Goal: Task Accomplishment & Management: Use online tool/utility

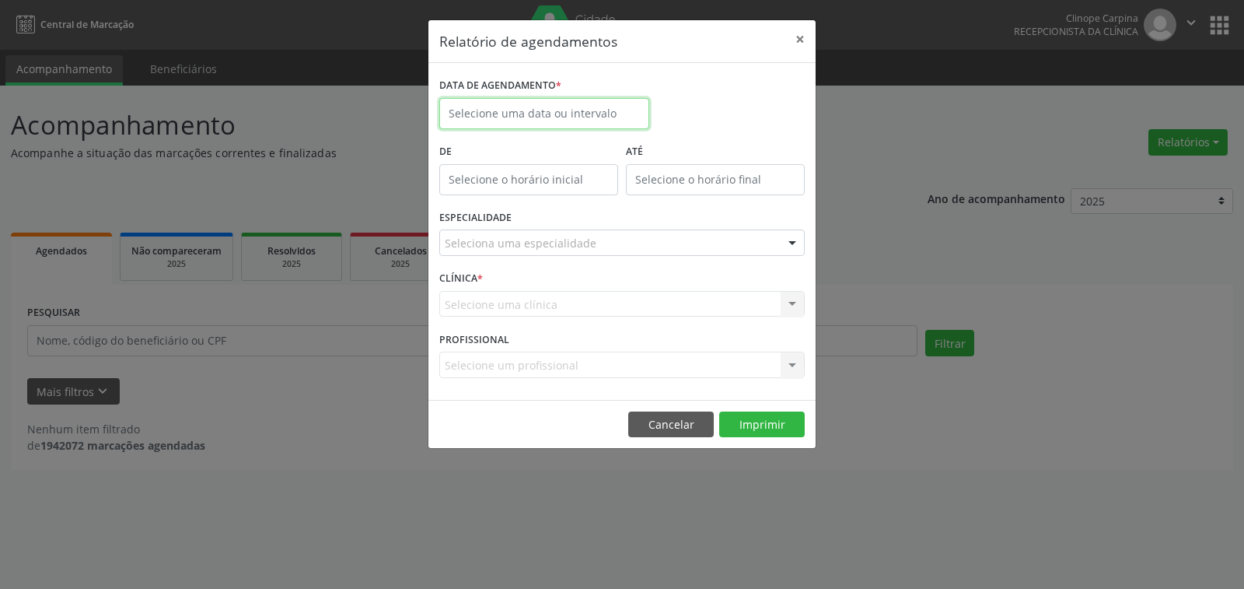
click at [590, 118] on input "text" at bounding box center [544, 113] width 210 height 31
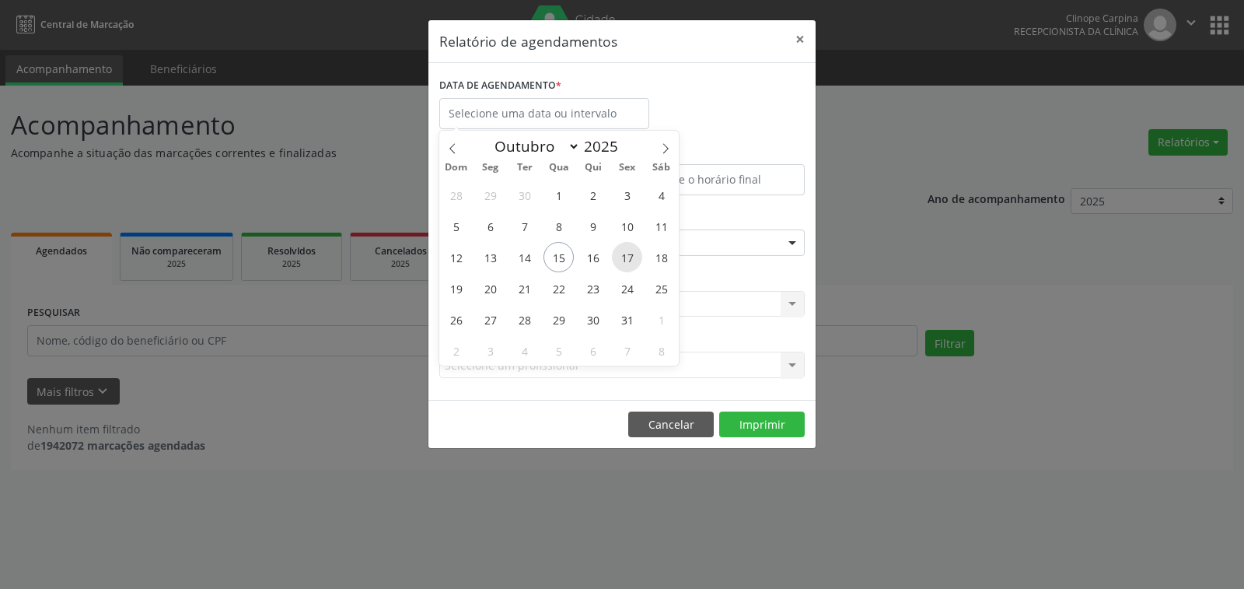
click at [630, 254] on span "17" at bounding box center [627, 257] width 30 height 30
type input "[DATE]"
click at [630, 254] on span "17" at bounding box center [627, 257] width 30 height 30
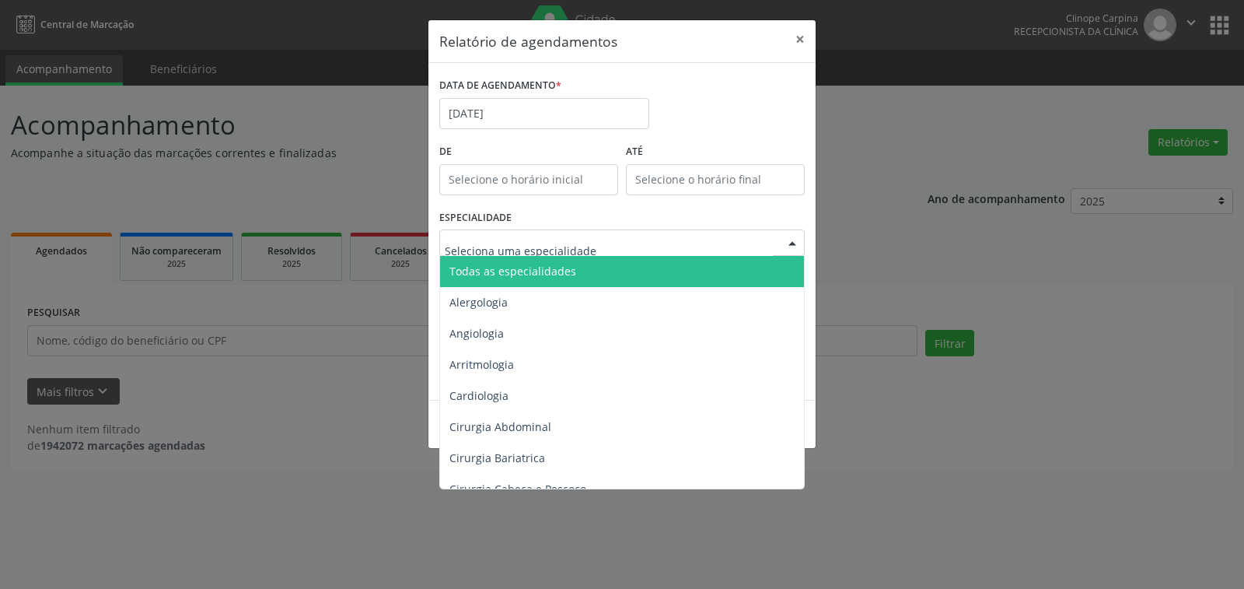
click at [542, 234] on div at bounding box center [622, 242] width 366 height 26
type input "OF"
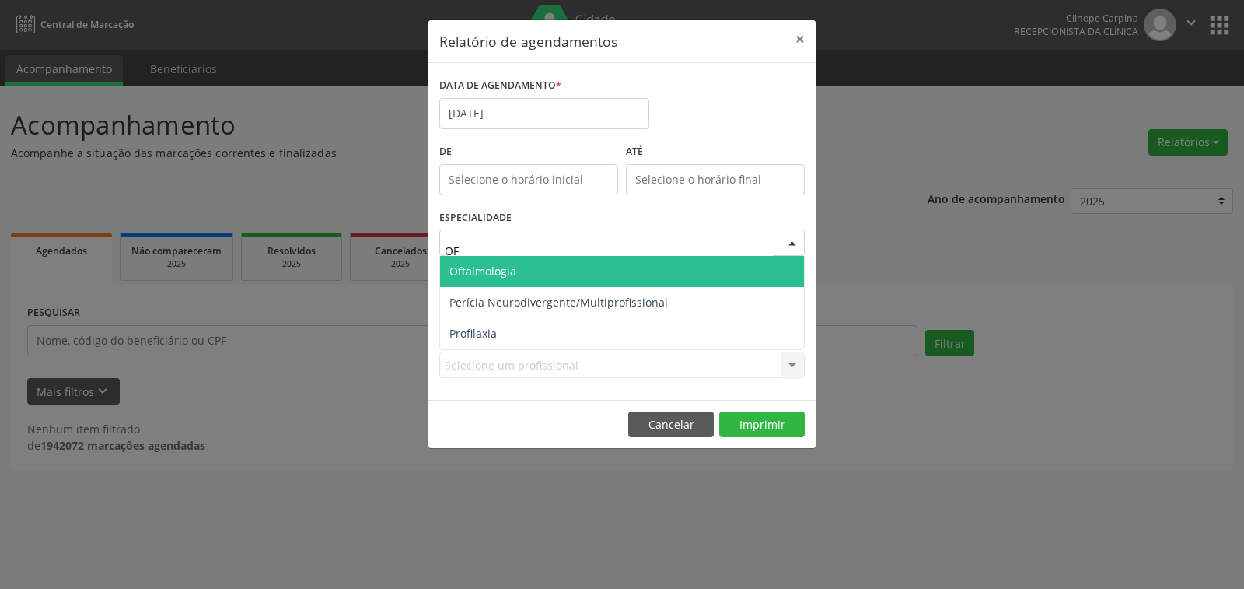
click at [530, 268] on span "Oftalmologia" at bounding box center [622, 271] width 364 height 31
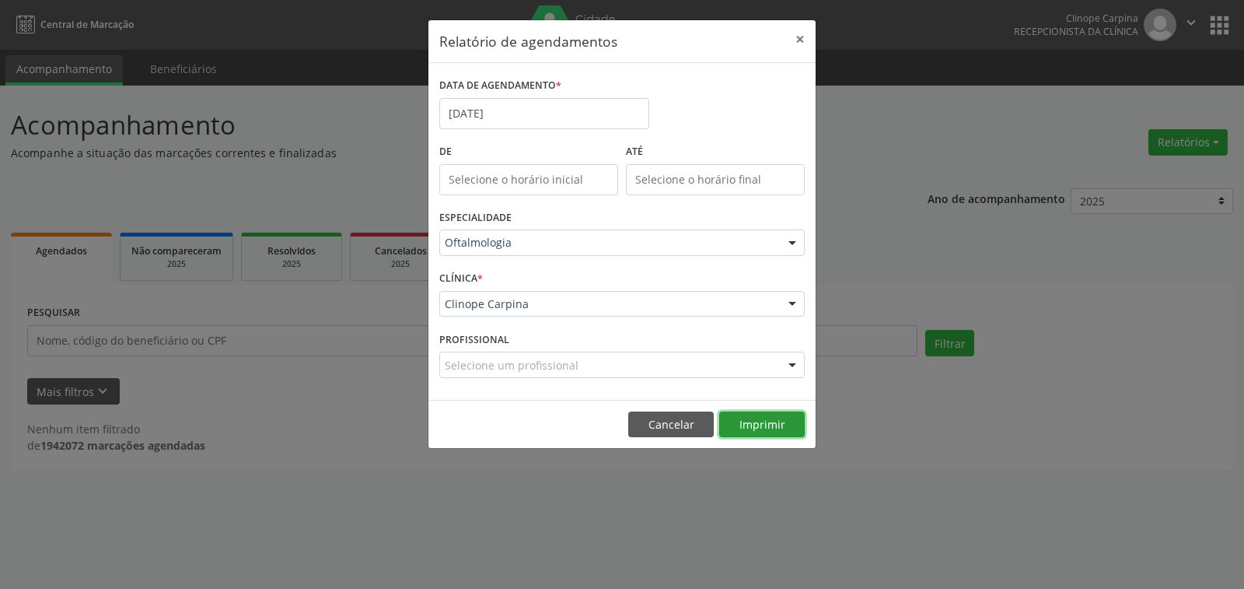
click at [737, 423] on button "Imprimir" at bounding box center [762, 424] width 86 height 26
click at [551, 117] on input "[DATE]" at bounding box center [544, 113] width 210 height 31
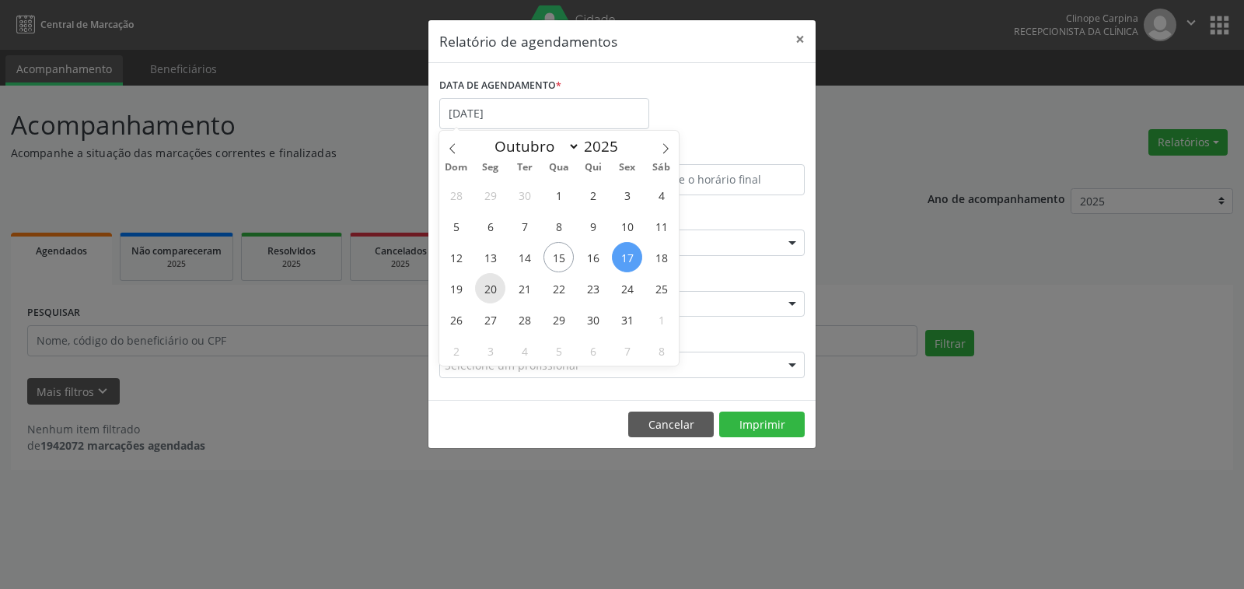
click at [491, 292] on span "20" at bounding box center [490, 288] width 30 height 30
type input "[DATE]"
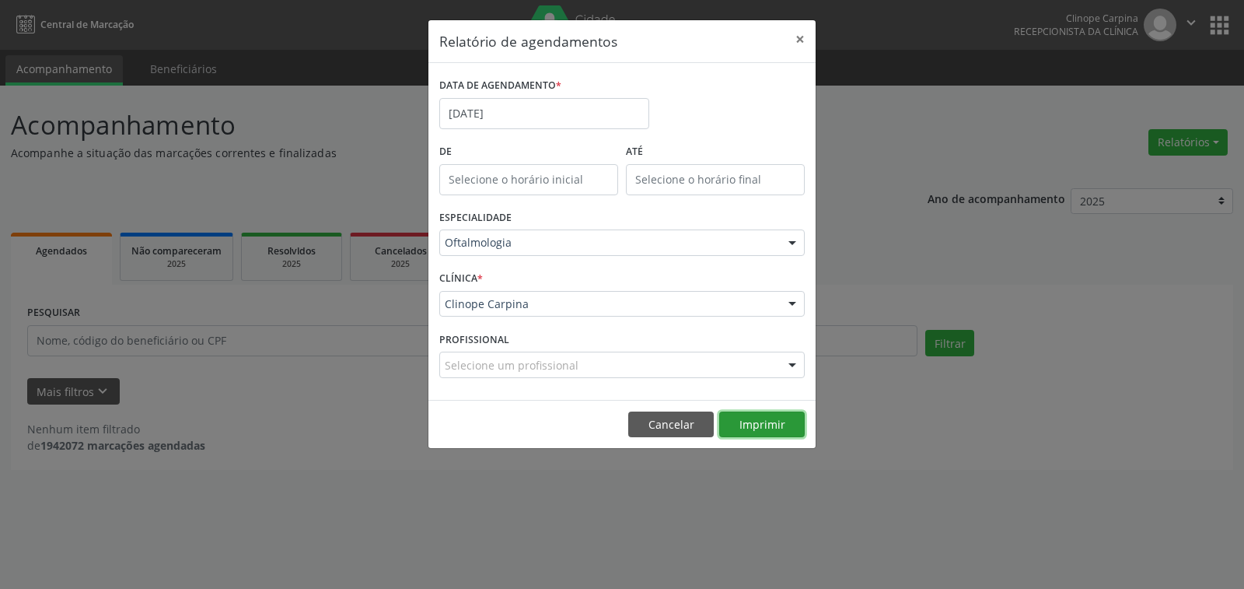
click at [771, 426] on button "Imprimir" at bounding box center [762, 424] width 86 height 26
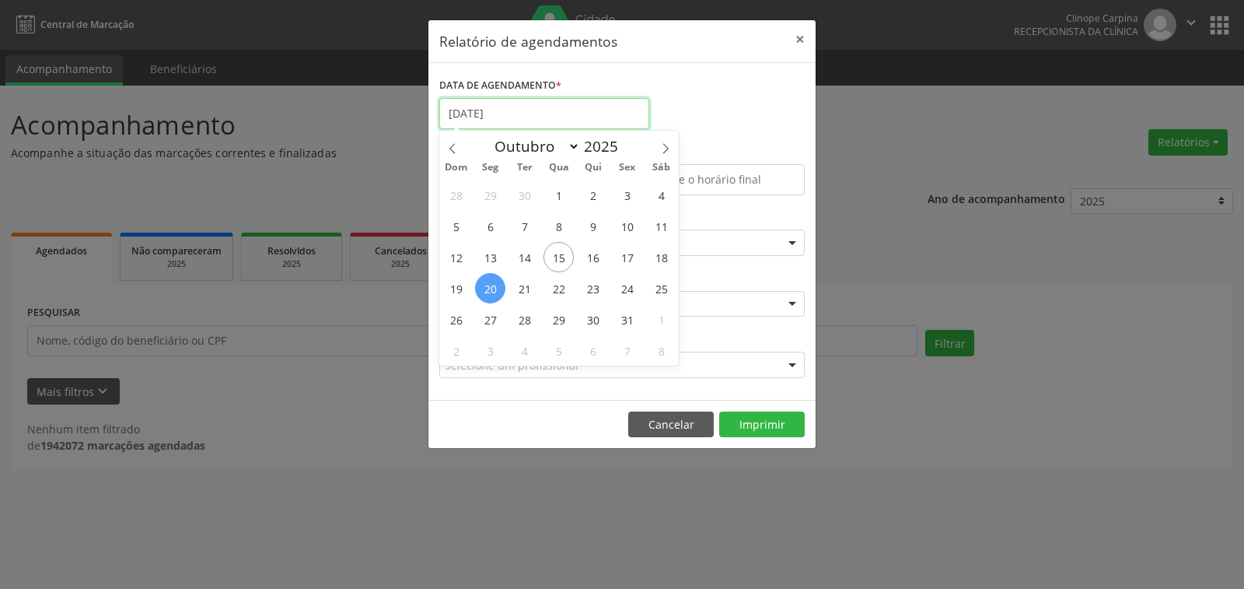
click at [500, 116] on input "[DATE]" at bounding box center [544, 113] width 210 height 31
click at [527, 282] on span "21" at bounding box center [524, 288] width 30 height 30
type input "[DATE]"
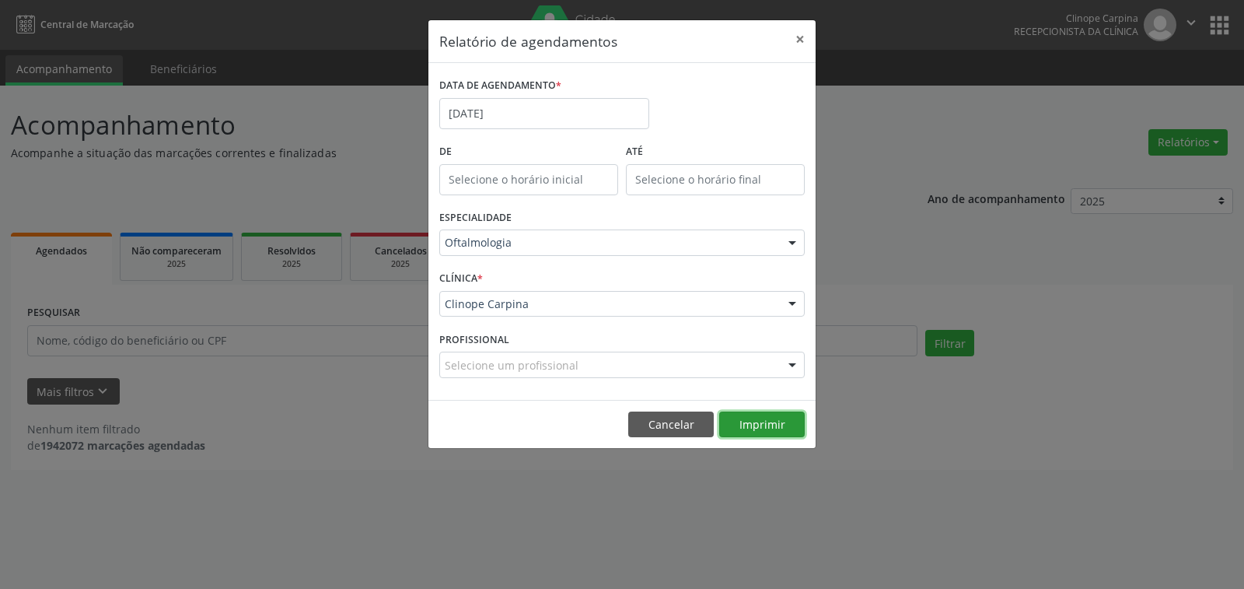
click at [744, 418] on button "Imprimir" at bounding box center [762, 424] width 86 height 26
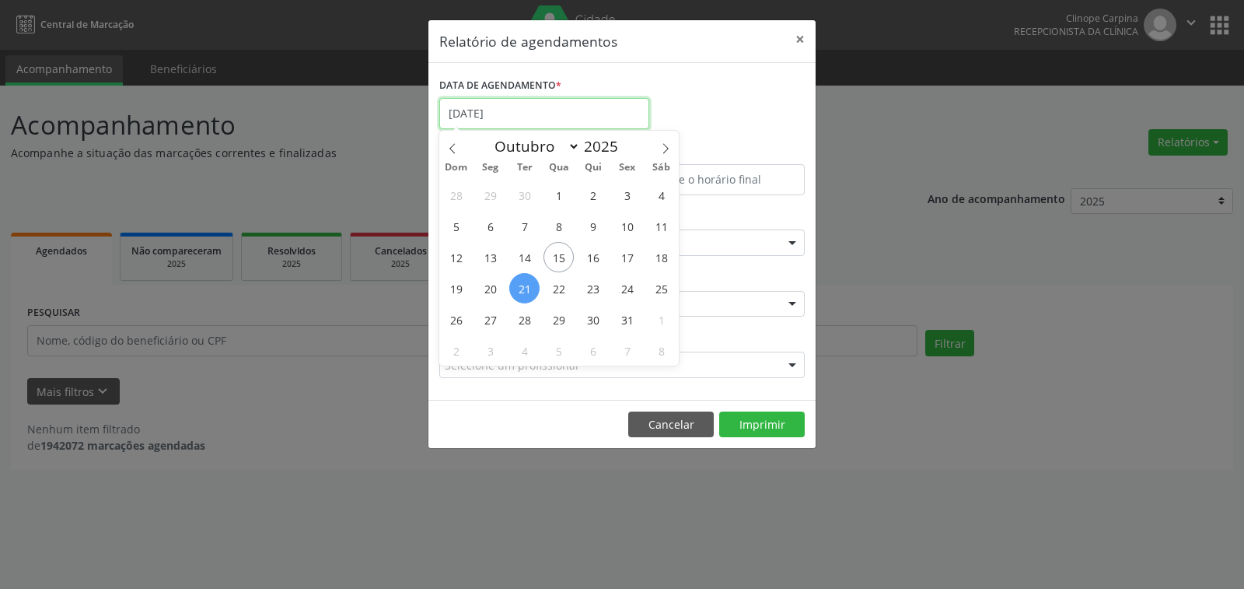
click at [543, 106] on input "[DATE]" at bounding box center [544, 113] width 210 height 31
click at [628, 283] on span "24" at bounding box center [627, 288] width 30 height 30
type input "[DATE]"
click at [628, 283] on span "24" at bounding box center [627, 288] width 30 height 30
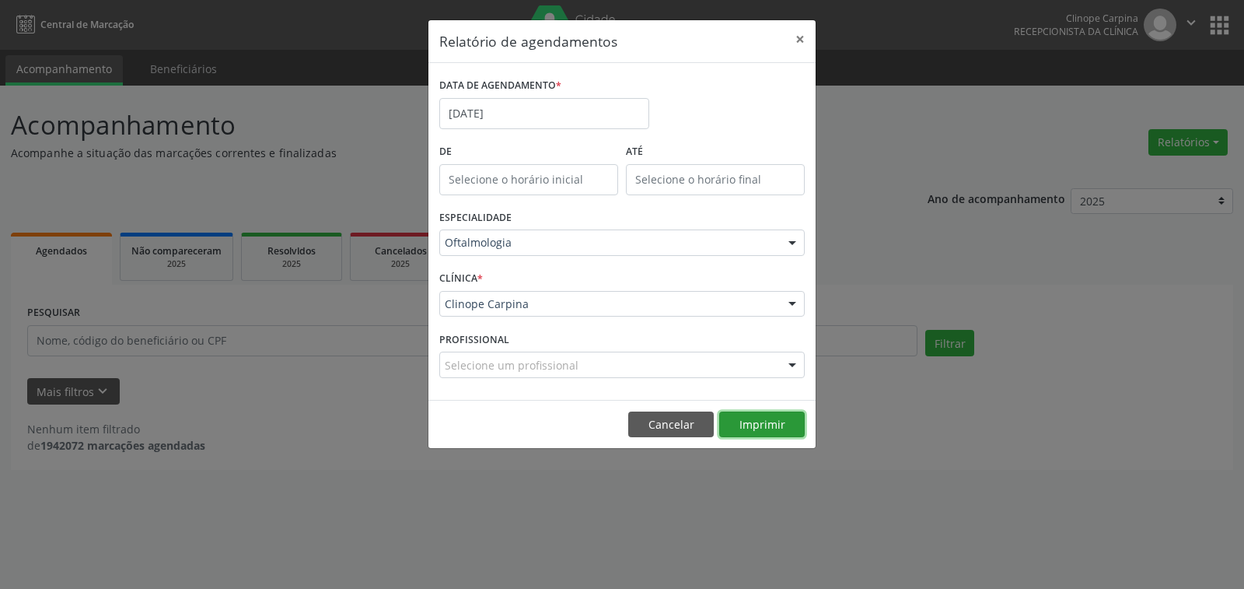
click at [754, 422] on button "Imprimir" at bounding box center [762, 424] width 86 height 26
click at [562, 111] on input "[DATE]" at bounding box center [544, 113] width 210 height 31
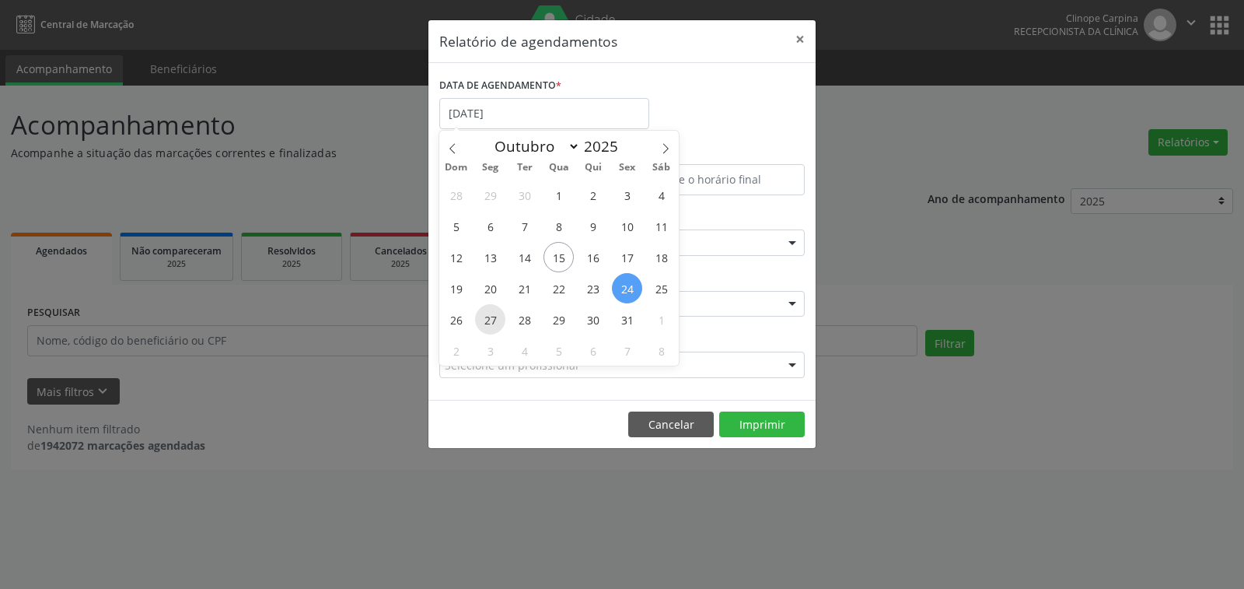
click at [485, 313] on span "27" at bounding box center [490, 319] width 30 height 30
type input "[DATE]"
click at [485, 313] on span "27" at bounding box center [490, 319] width 30 height 30
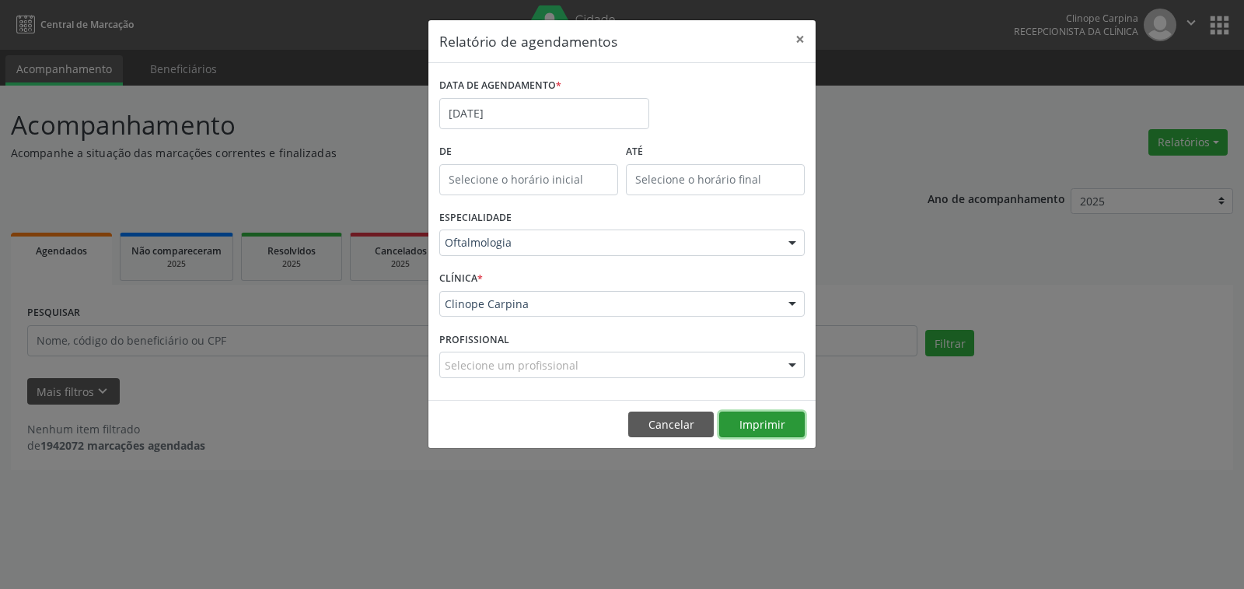
click at [774, 432] on button "Imprimir" at bounding box center [762, 424] width 86 height 26
click at [529, 121] on input "[DATE]" at bounding box center [544, 113] width 210 height 31
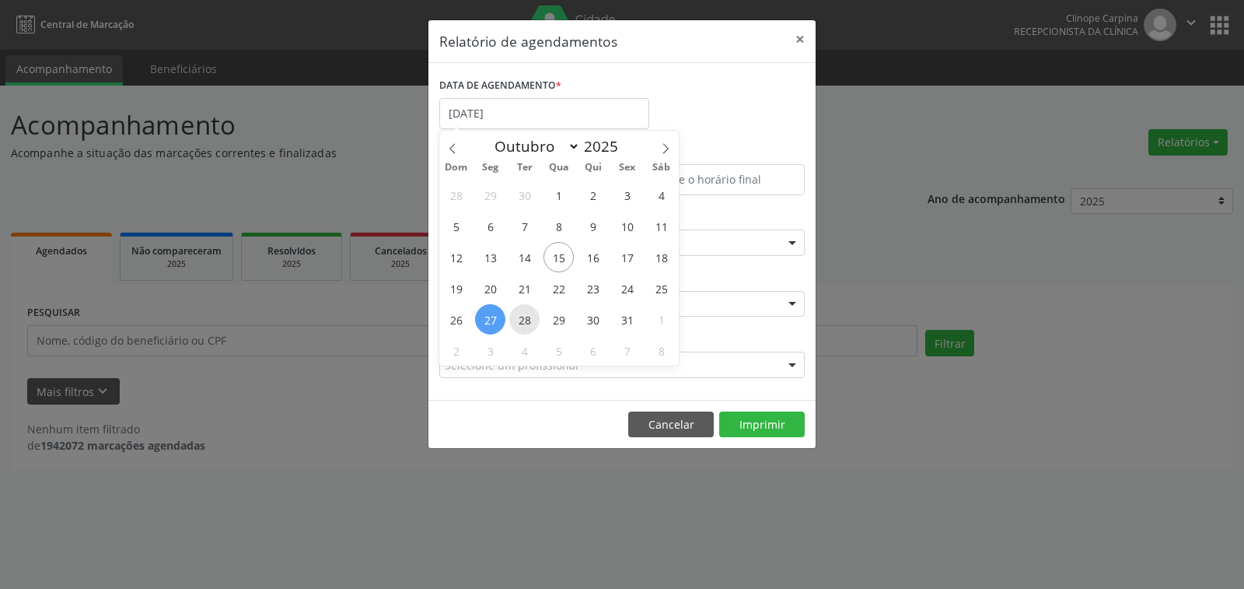
click at [529, 316] on span "28" at bounding box center [524, 319] width 30 height 30
type input "[DATE]"
click at [529, 316] on span "28" at bounding box center [524, 319] width 30 height 30
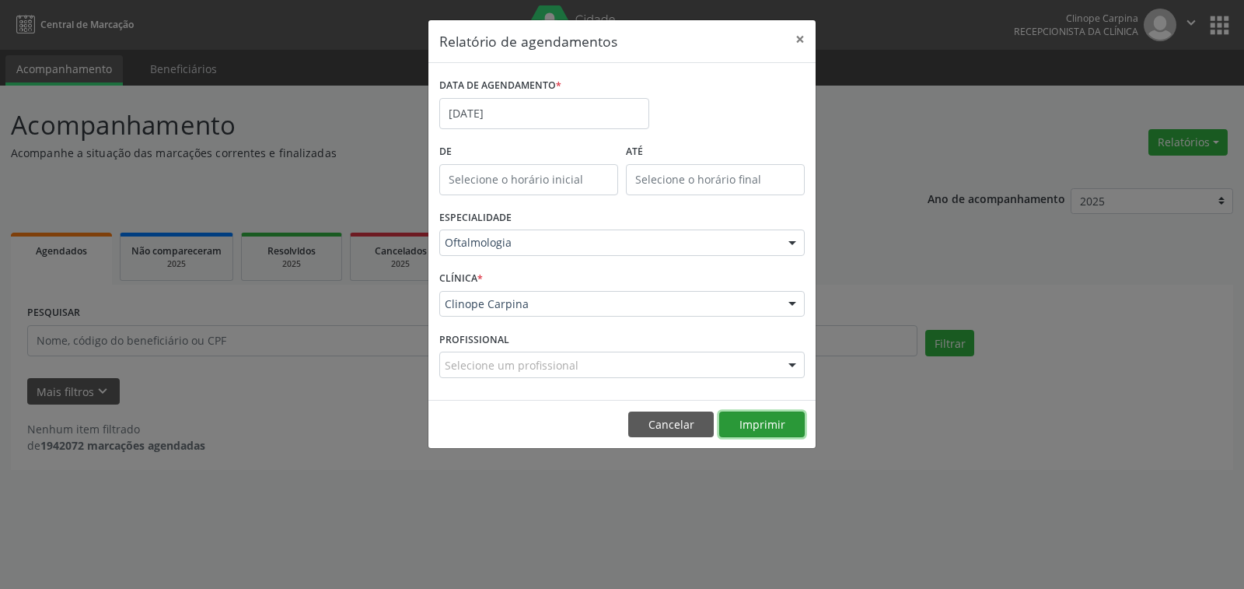
click at [758, 420] on button "Imprimir" at bounding box center [762, 424] width 86 height 26
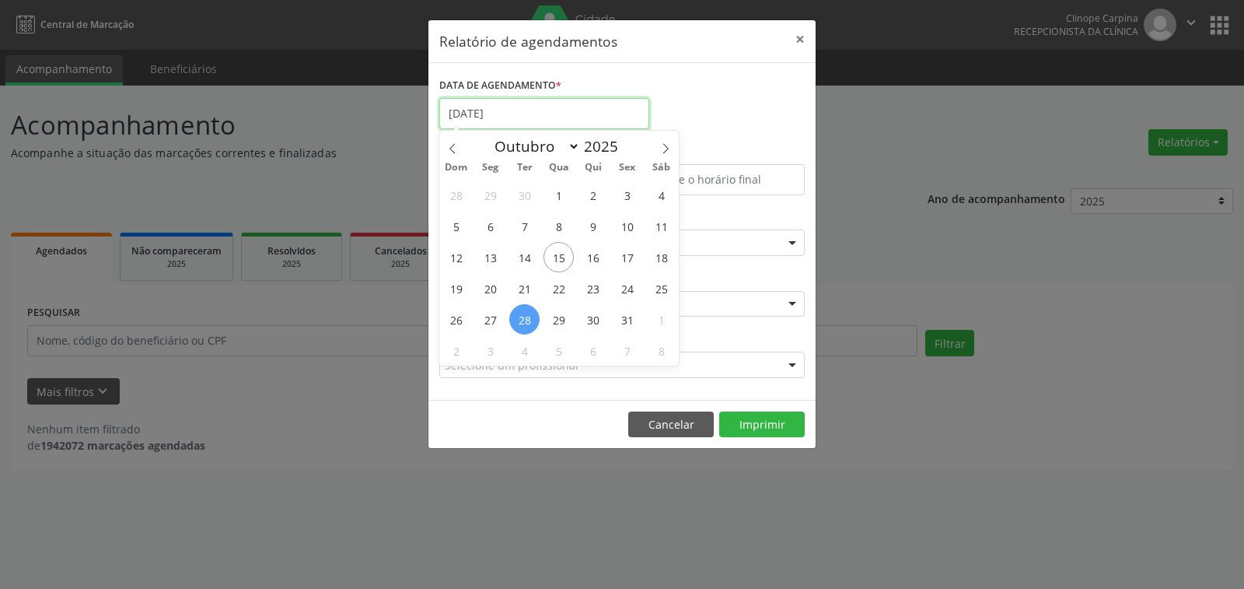
click at [498, 128] on body "Central de Marcação Clinope Carpina Recepcionista da clínica  Configurações Sa…" at bounding box center [622, 294] width 1244 height 589
click at [633, 318] on span "31" at bounding box center [627, 319] width 30 height 30
type input "[DATE]"
click at [633, 318] on span "31" at bounding box center [627, 319] width 30 height 30
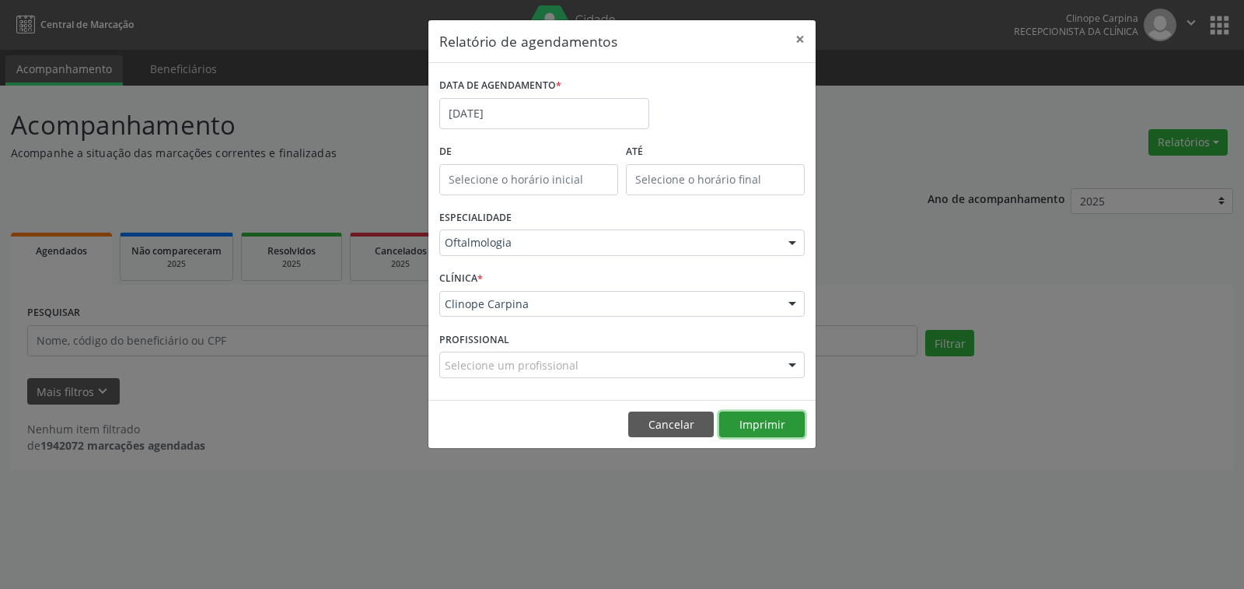
click at [778, 423] on button "Imprimir" at bounding box center [762, 424] width 86 height 26
click at [795, 33] on button "×" at bounding box center [800, 39] width 31 height 38
